Goal: Book appointment/travel/reservation

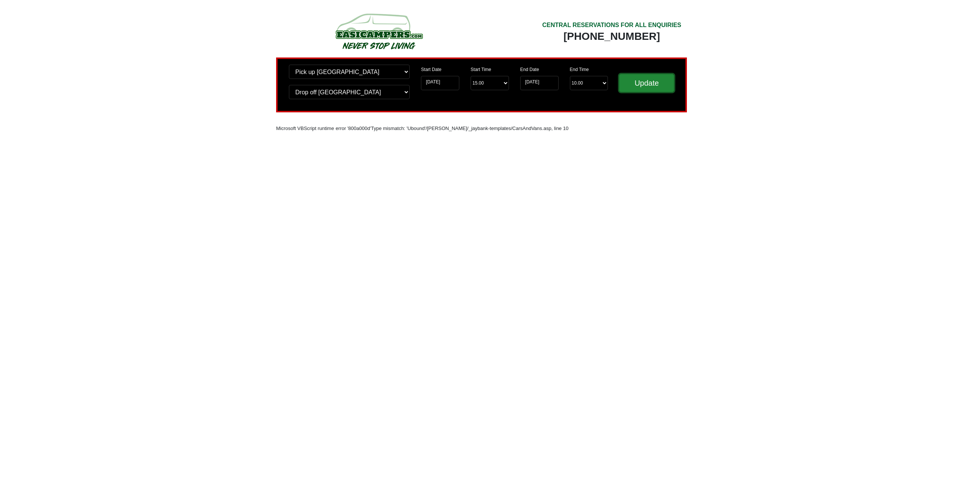
click at [642, 83] on input "Update" at bounding box center [646, 83] width 55 height 18
click at [441, 83] on input "07-10-2025" at bounding box center [440, 83] width 38 height 14
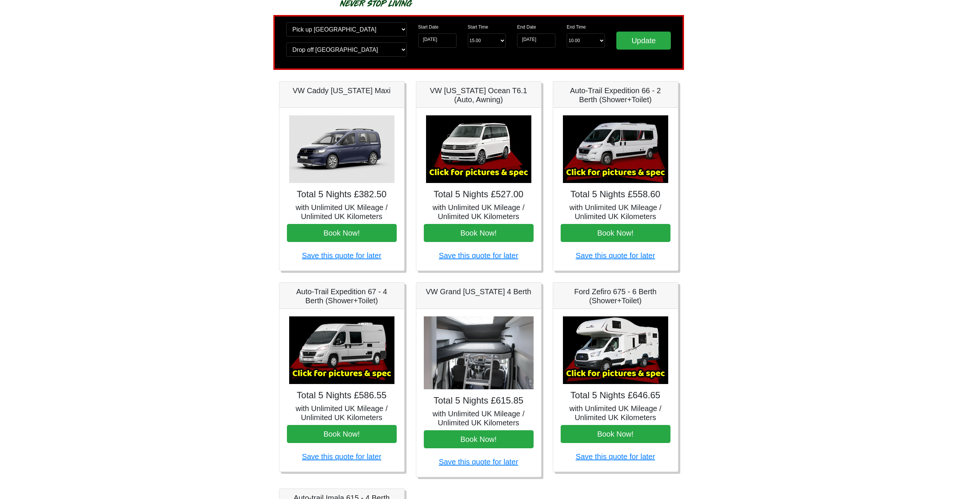
scroll to position [37, 0]
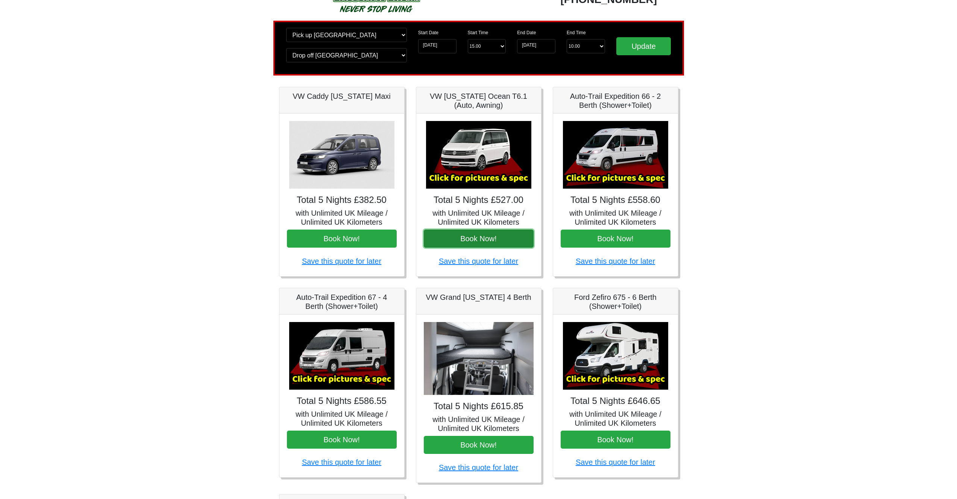
click at [478, 244] on button "Book Now!" at bounding box center [479, 239] width 110 height 18
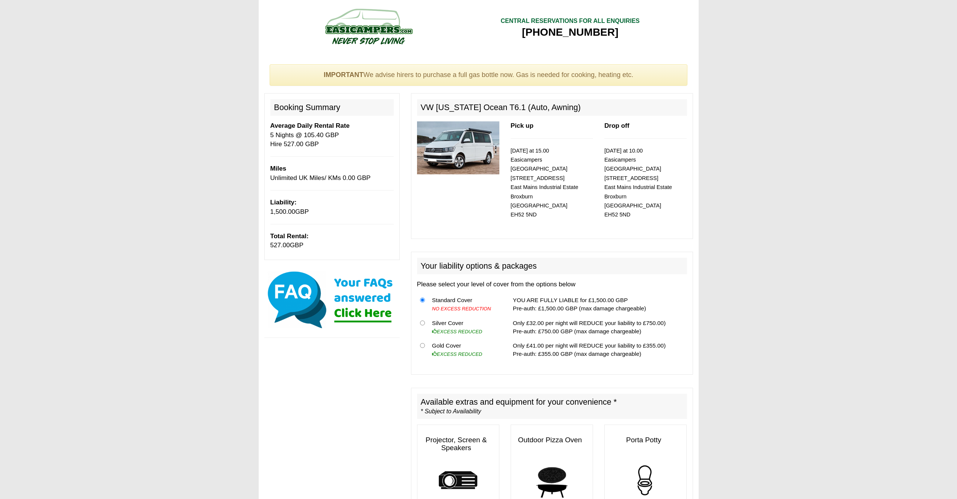
click at [462, 140] on img at bounding box center [458, 147] width 82 height 53
click at [449, 199] on div "Pick up [DATE] at 15.00 Easicampers [GEOGRAPHIC_DATA] [STREET_ADDRESS] Drop off…" at bounding box center [551, 176] width 281 height 111
